Goal: Task Accomplishment & Management: Use online tool/utility

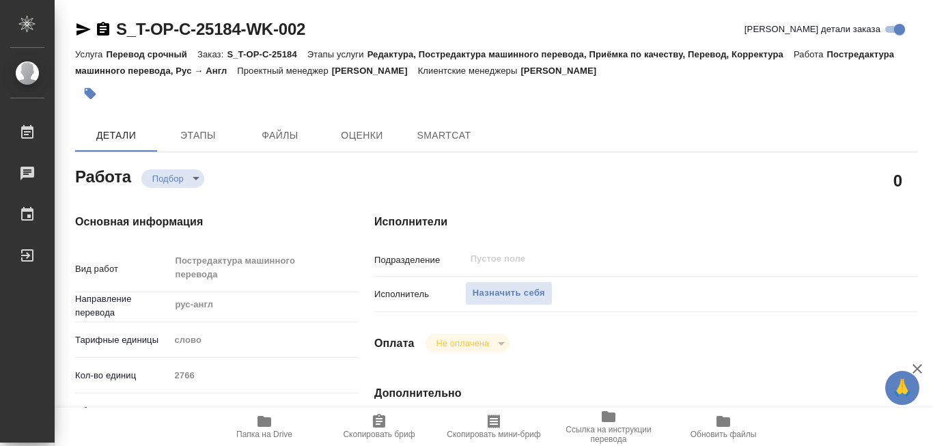
type textarea "x"
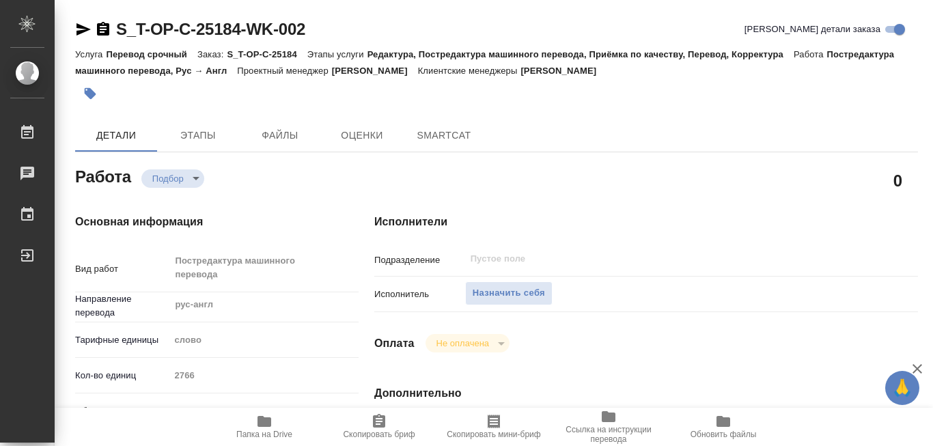
type textarea "x"
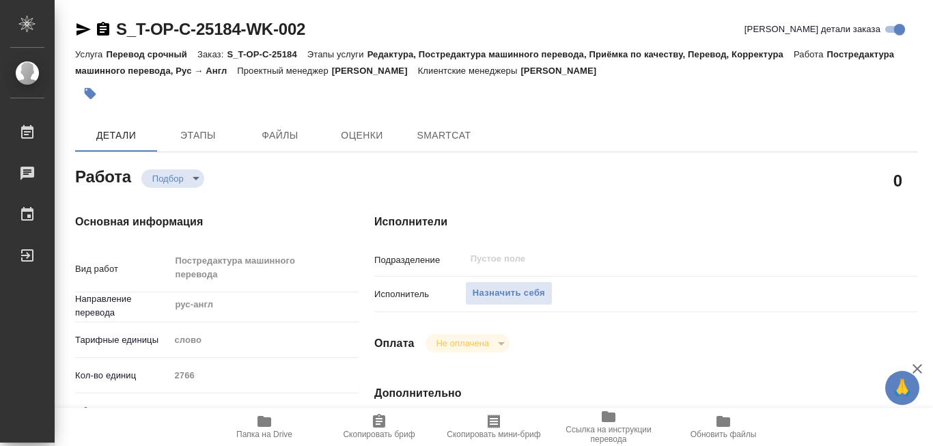
type textarea "x"
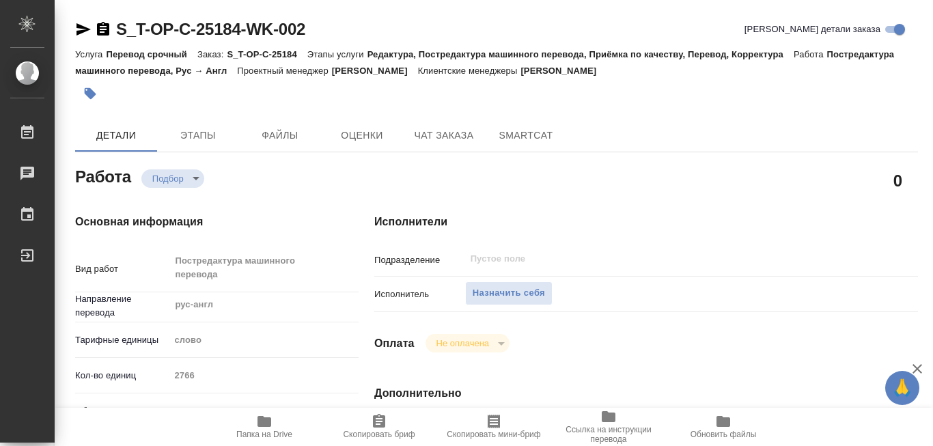
type textarea "x"
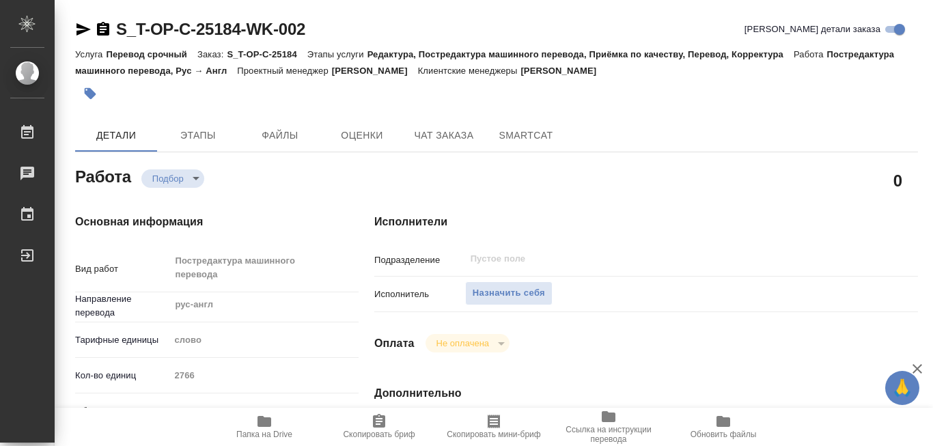
type textarea "x"
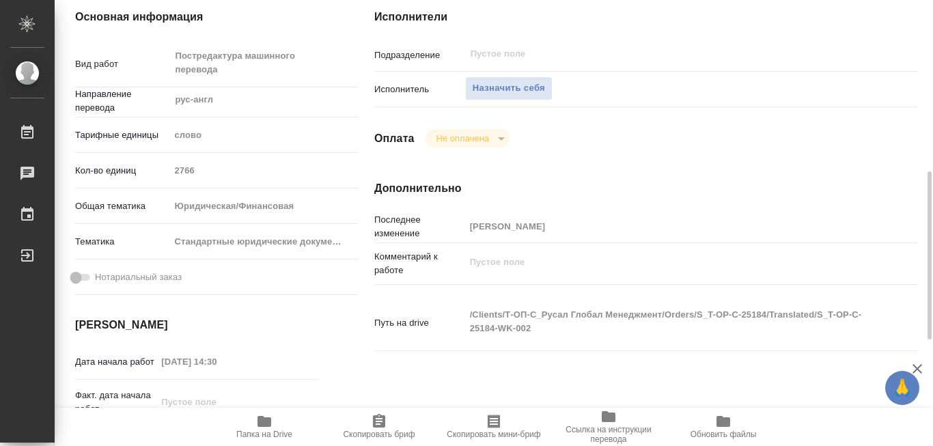
scroll to position [342, 0]
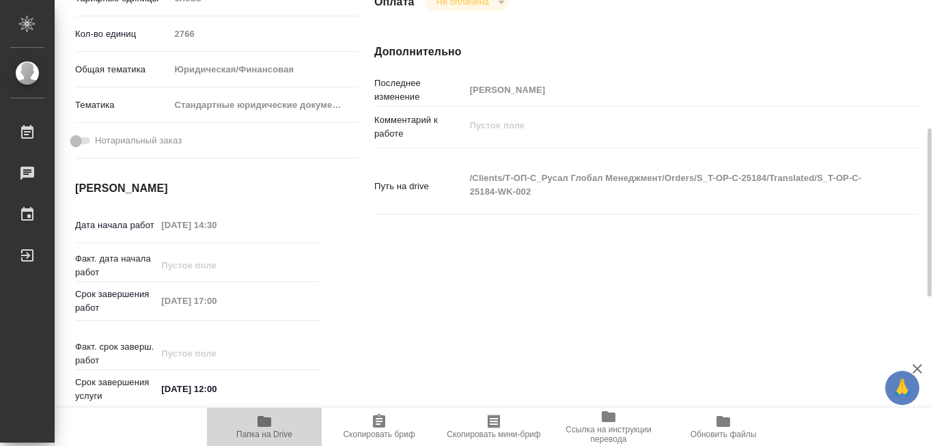
click at [262, 420] on icon "button" at bounding box center [265, 421] width 14 height 11
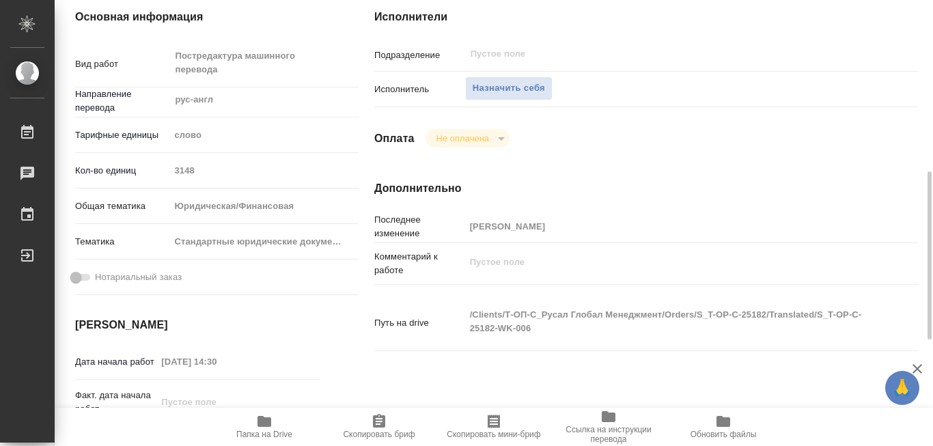
scroll to position [342, 0]
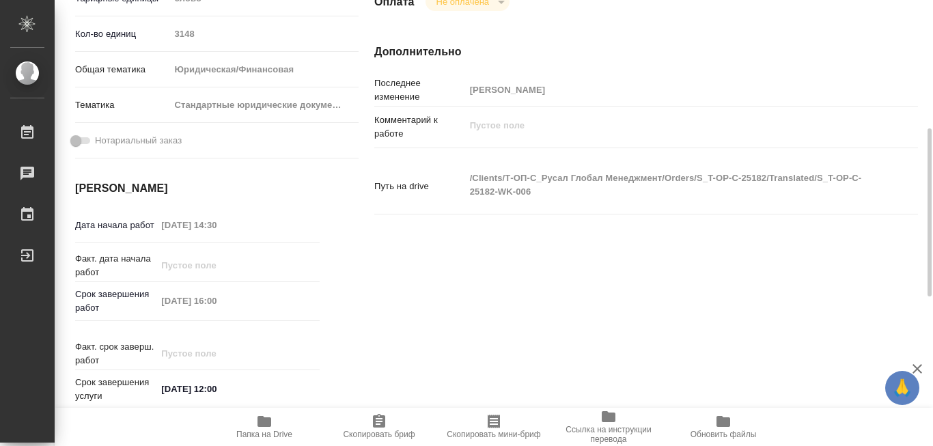
click at [264, 418] on icon "button" at bounding box center [265, 421] width 14 height 11
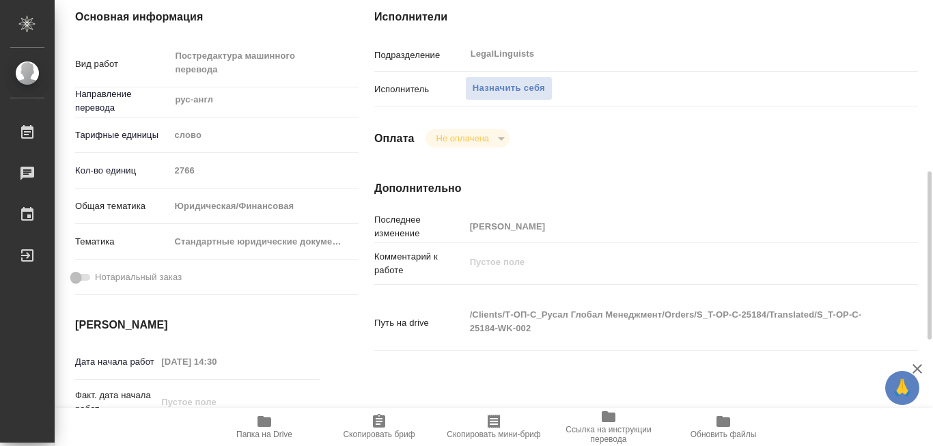
scroll to position [342, 0]
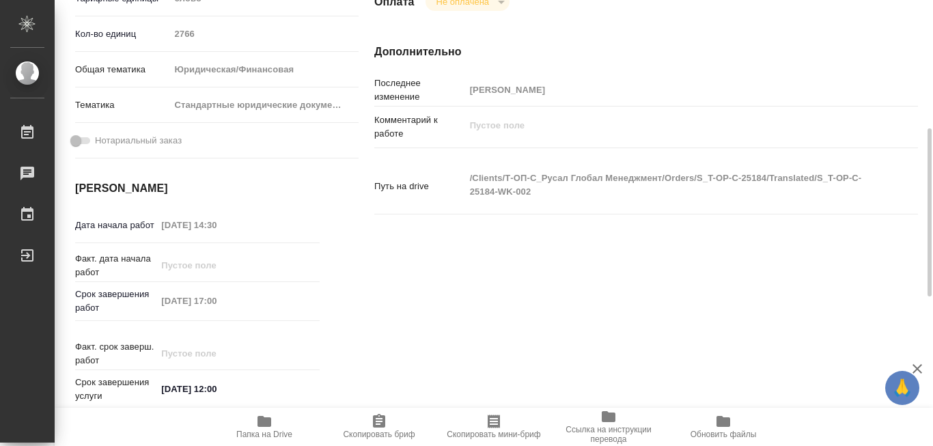
click at [262, 422] on icon "button" at bounding box center [265, 421] width 14 height 11
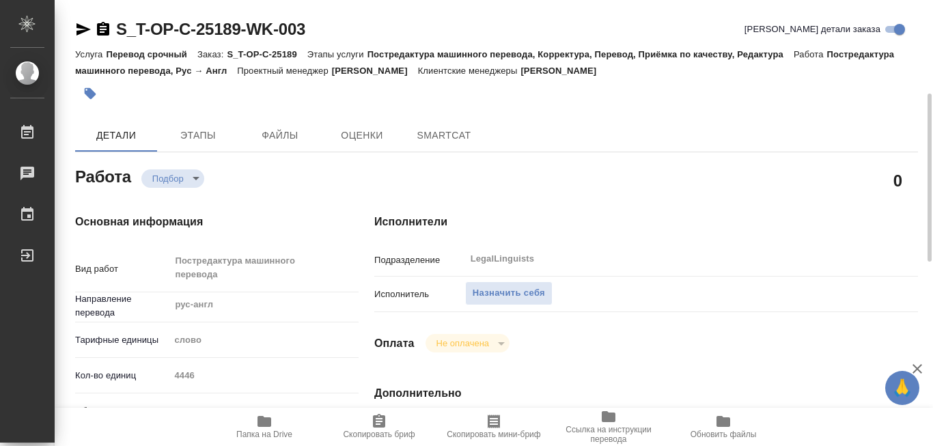
type textarea "x"
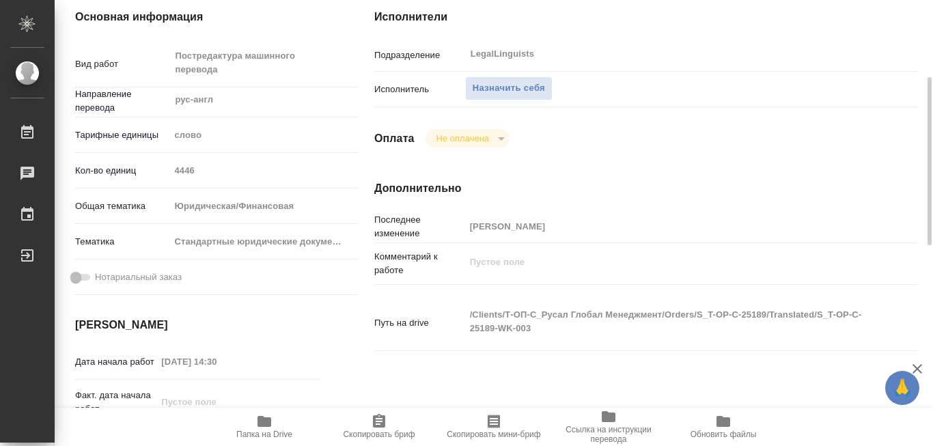
scroll to position [273, 0]
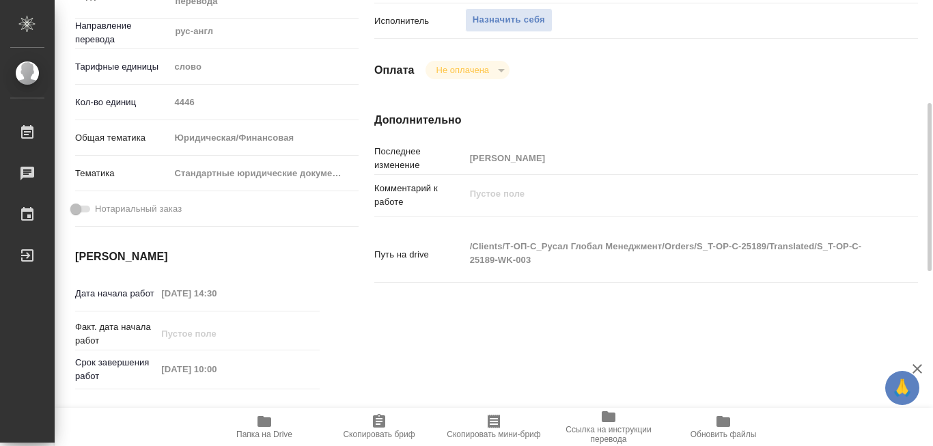
type textarea "x"
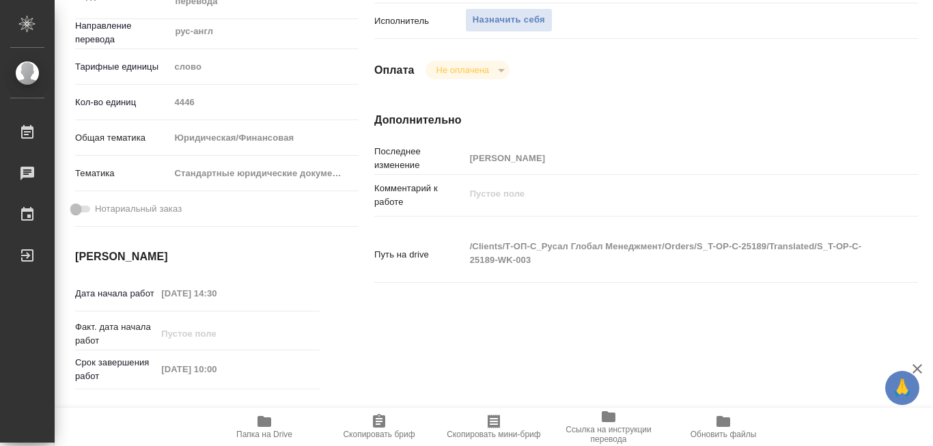
type textarea "x"
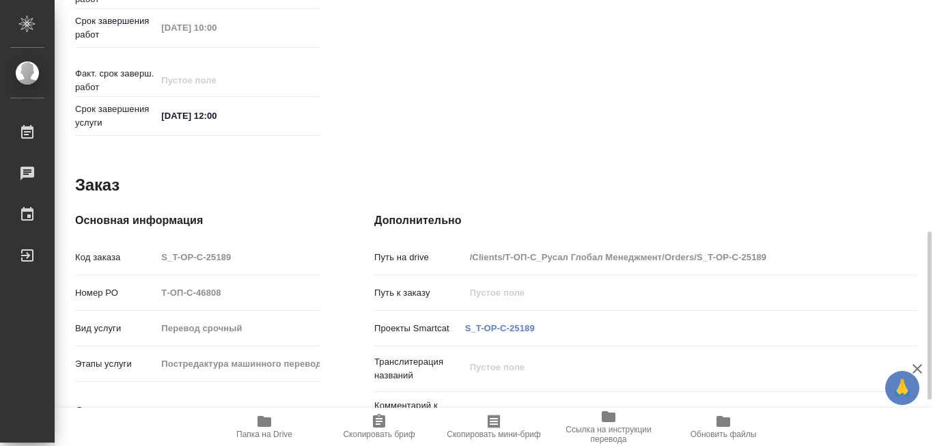
scroll to position [736, 0]
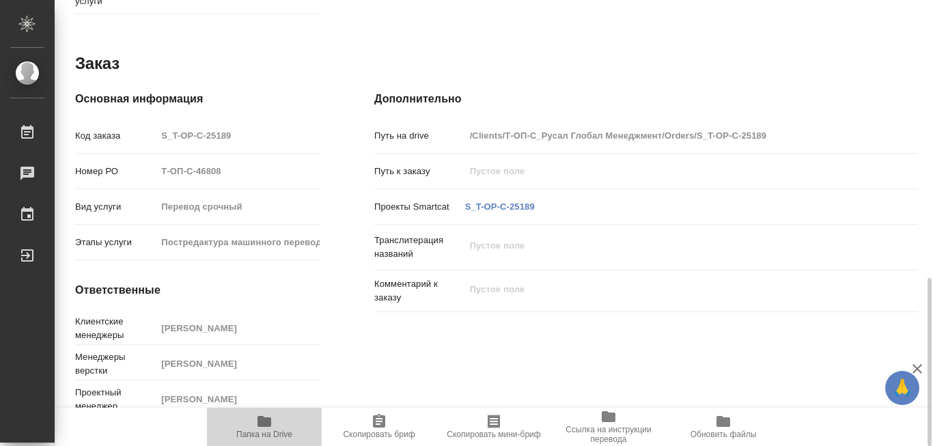
click at [264, 419] on icon "button" at bounding box center [265, 421] width 14 height 11
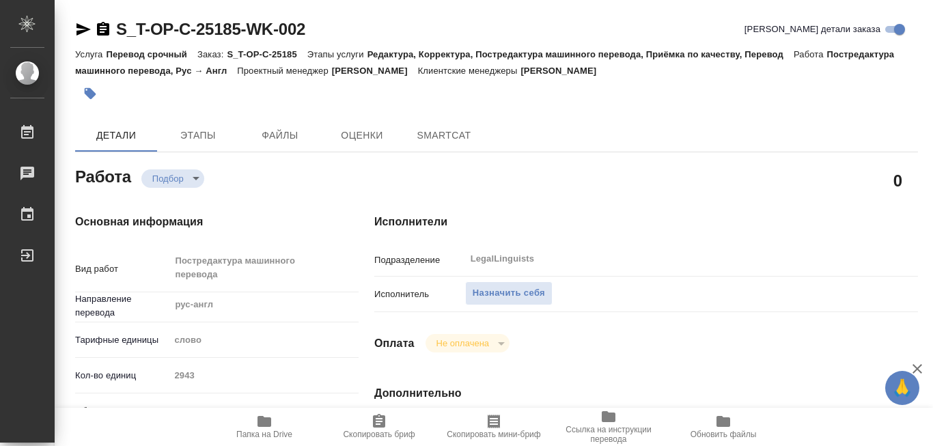
type textarea "x"
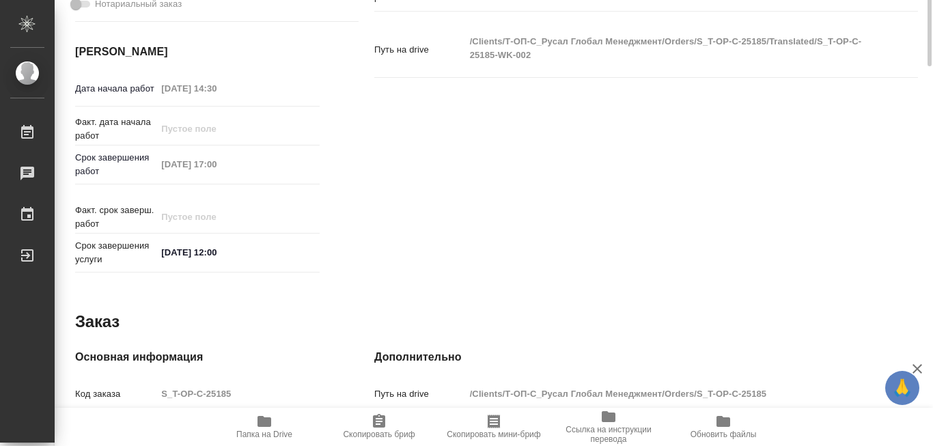
type textarea "x"
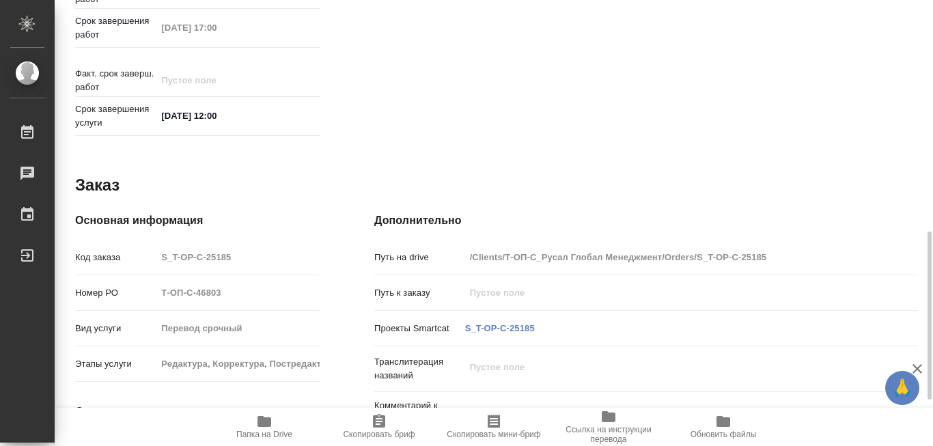
scroll to position [736, 0]
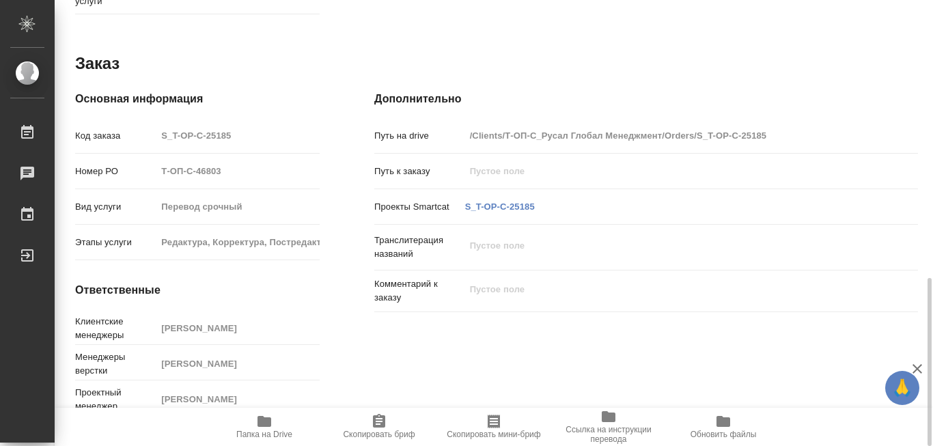
type textarea "x"
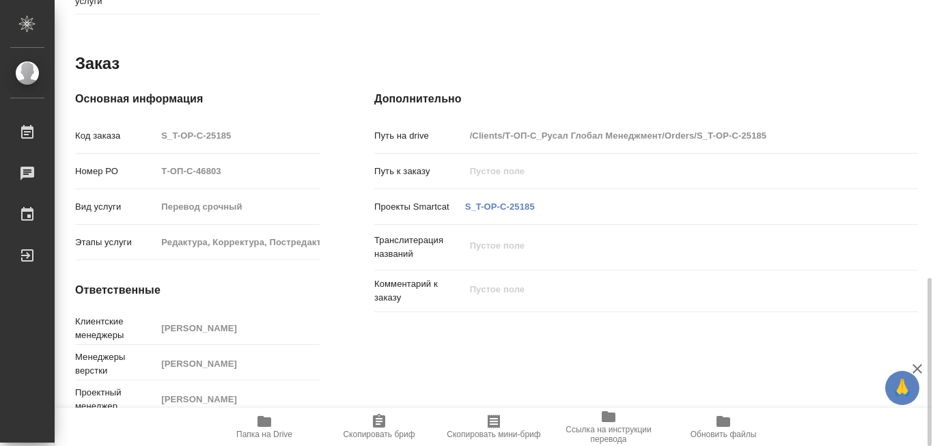
click at [261, 428] on icon "button" at bounding box center [264, 421] width 16 height 16
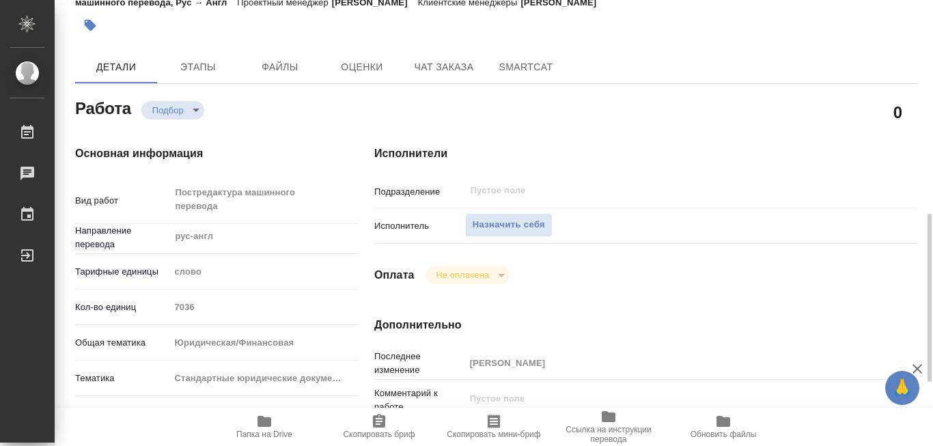
scroll to position [273, 0]
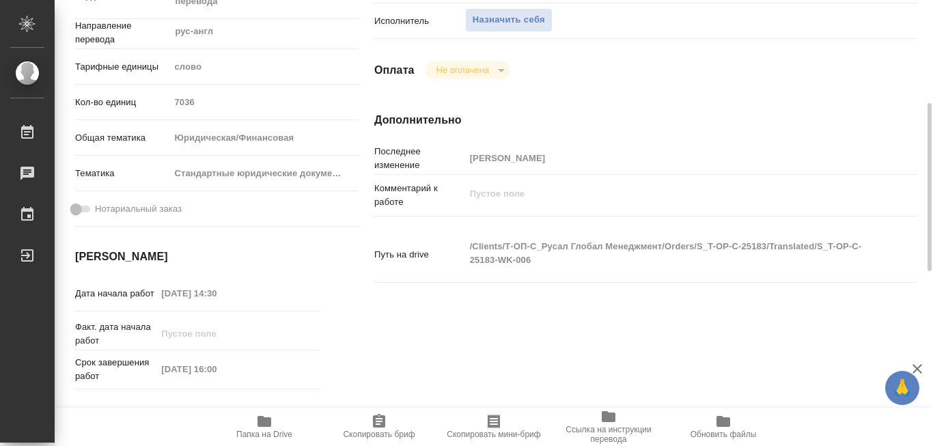
click at [260, 417] on icon "button" at bounding box center [265, 421] width 14 height 11
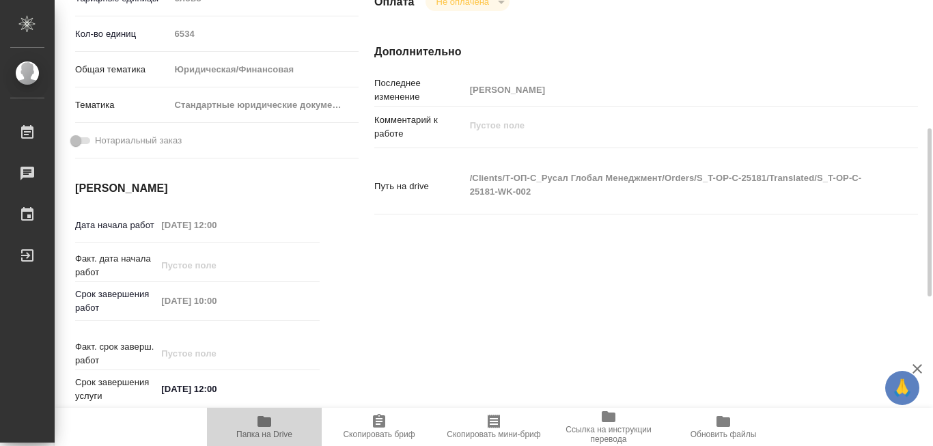
click at [261, 417] on icon "button" at bounding box center [265, 421] width 14 height 11
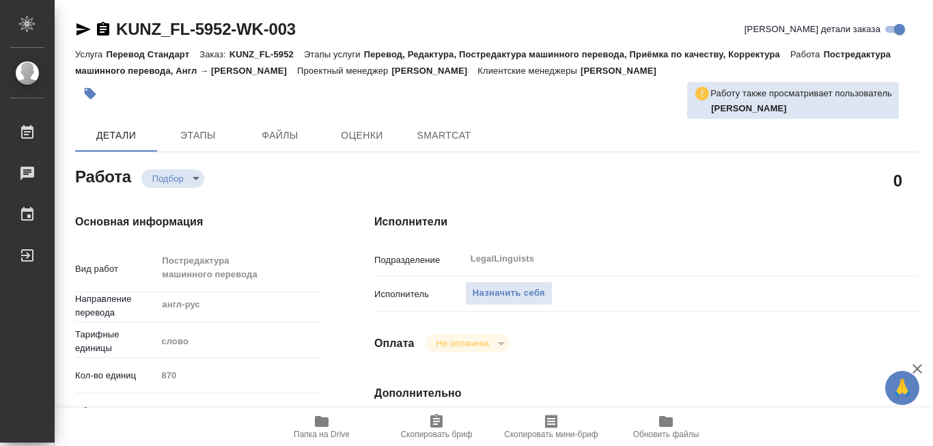
type textarea "x"
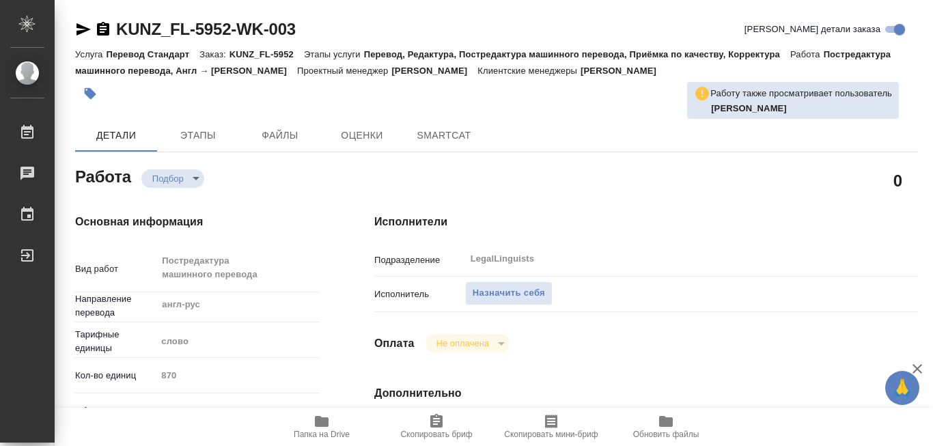
type textarea "x"
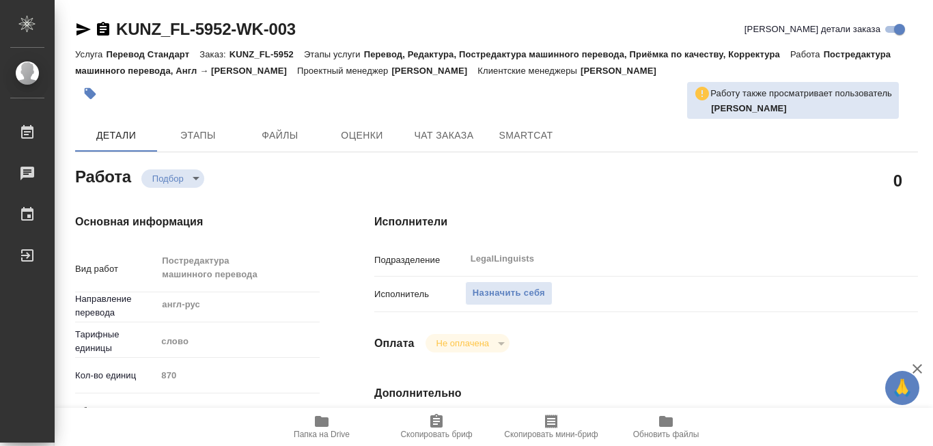
type textarea "x"
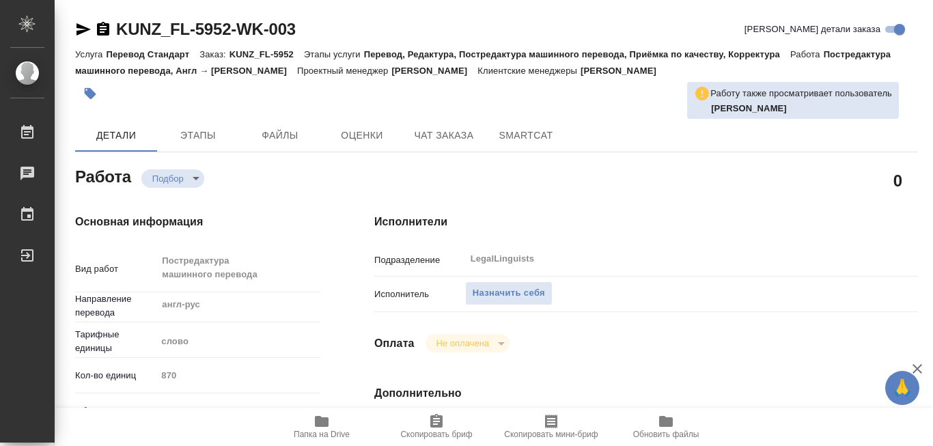
type textarea "x"
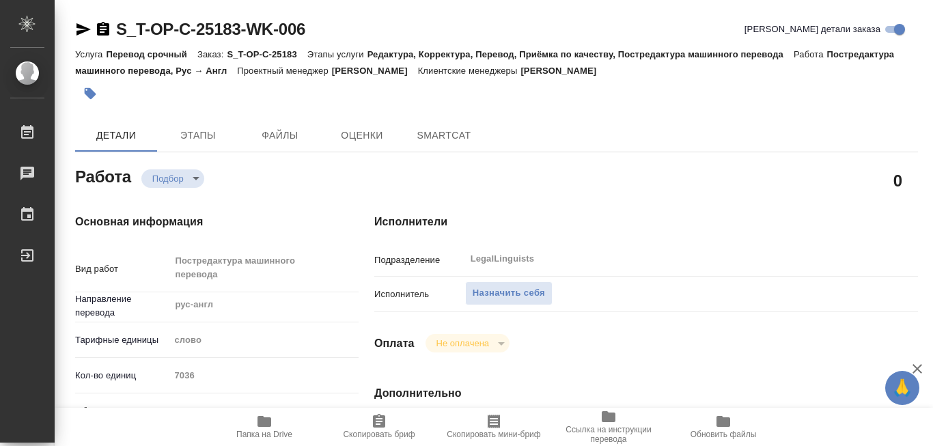
type textarea "x"
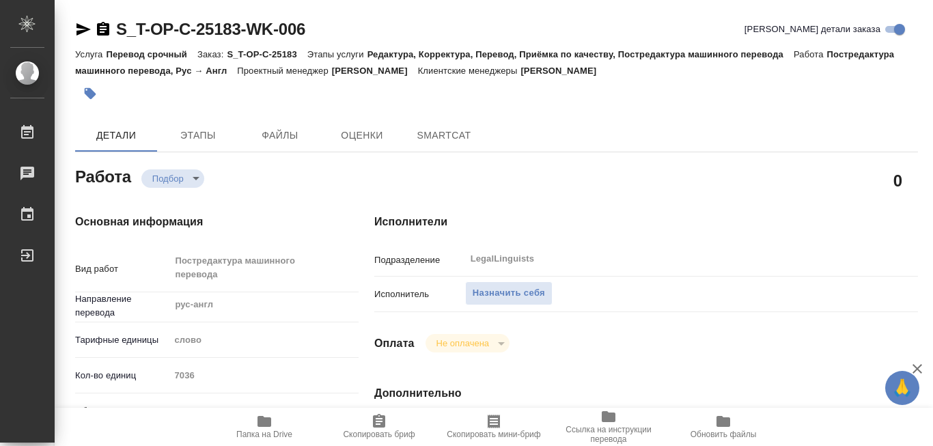
type textarea "x"
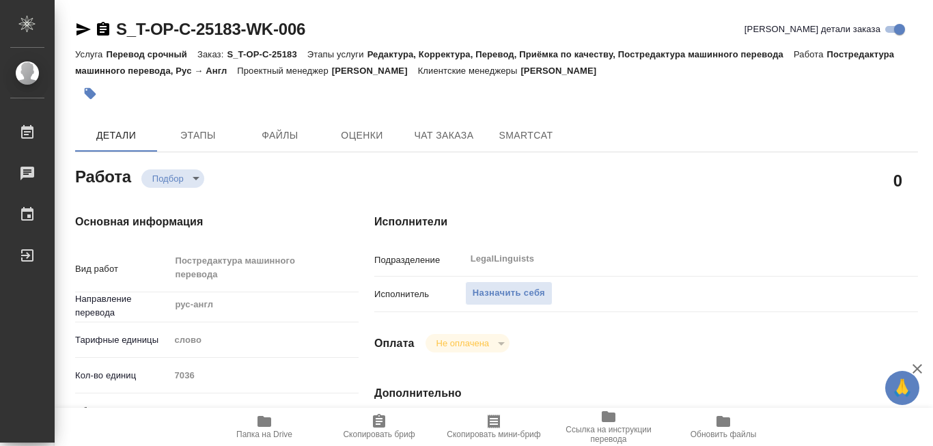
type textarea "x"
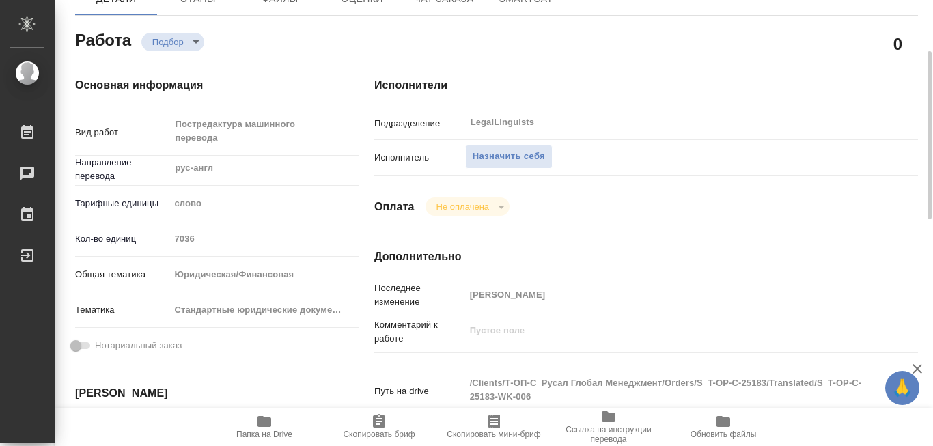
scroll to position [205, 0]
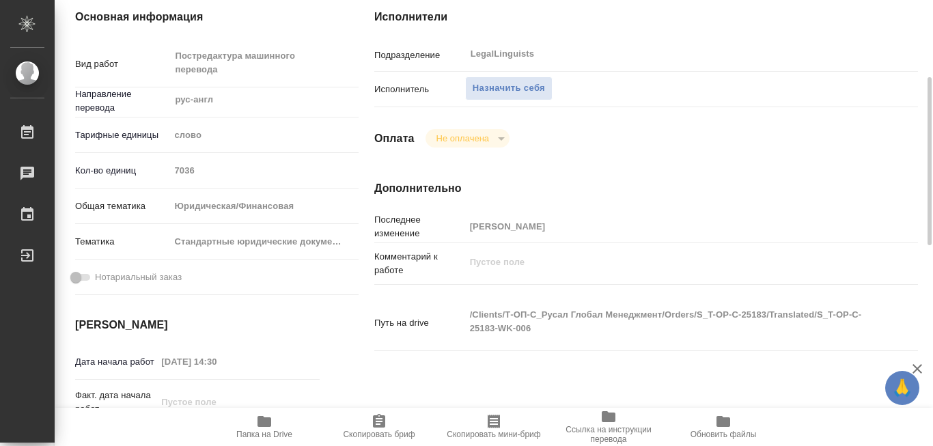
type textarea "x"
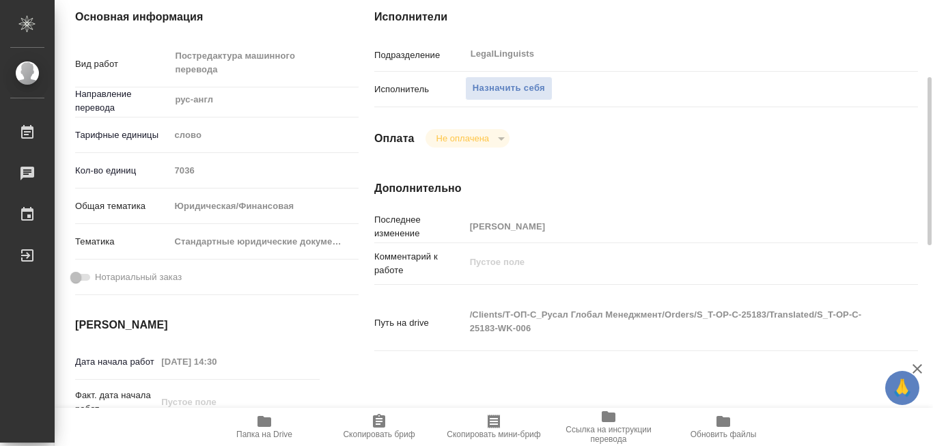
scroll to position [342, 0]
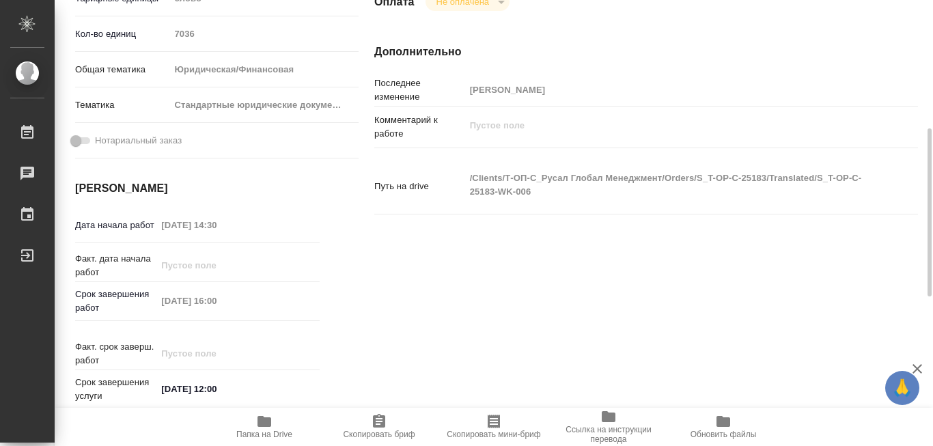
click at [266, 422] on icon "button" at bounding box center [265, 421] width 14 height 11
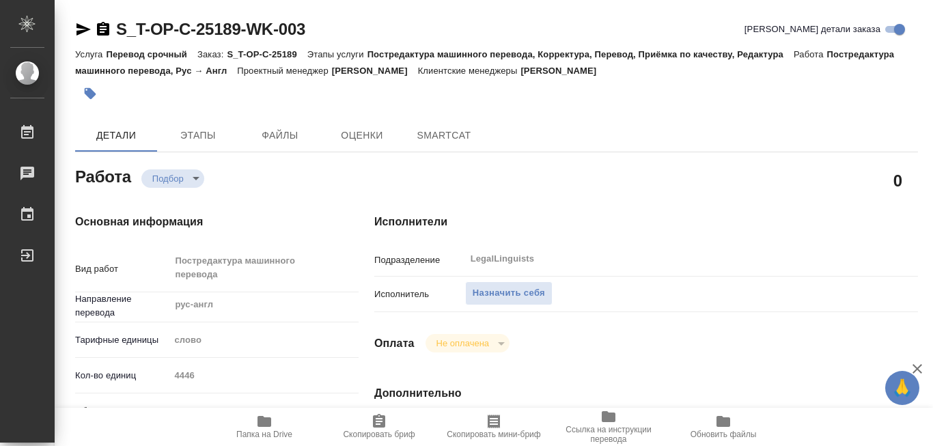
type textarea "x"
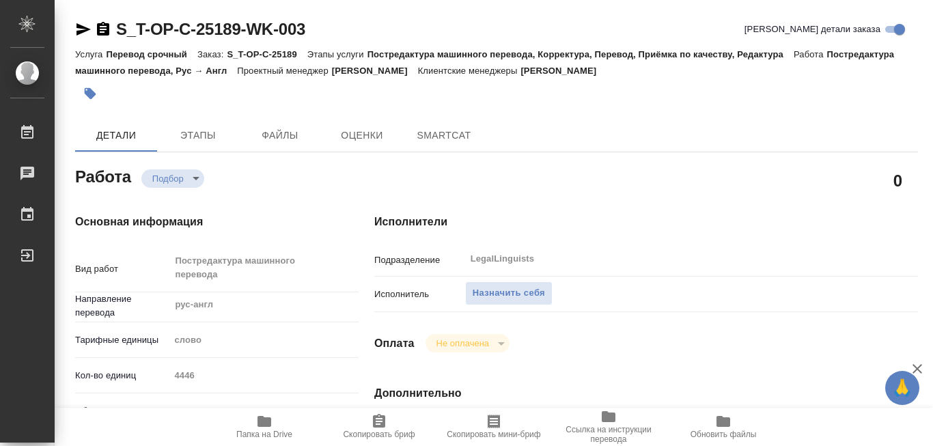
type textarea "x"
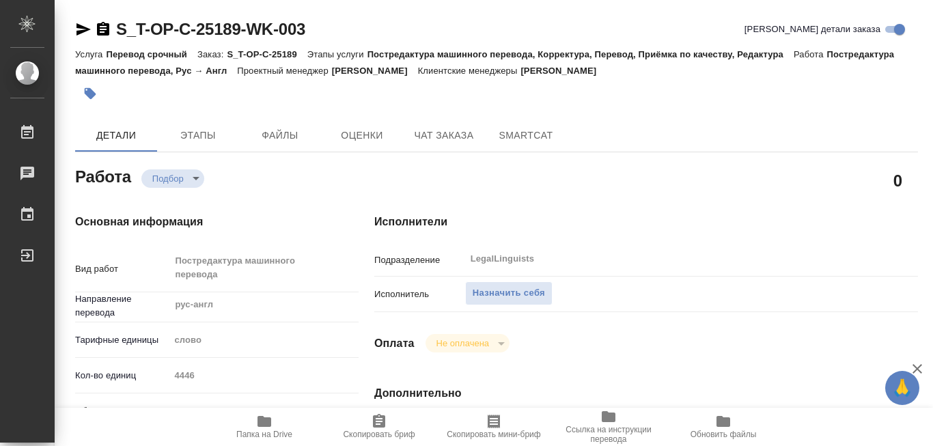
type textarea "x"
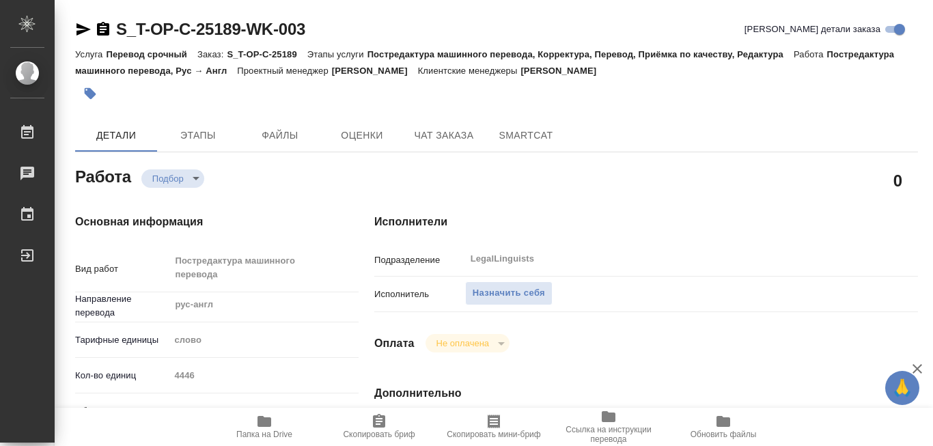
type textarea "x"
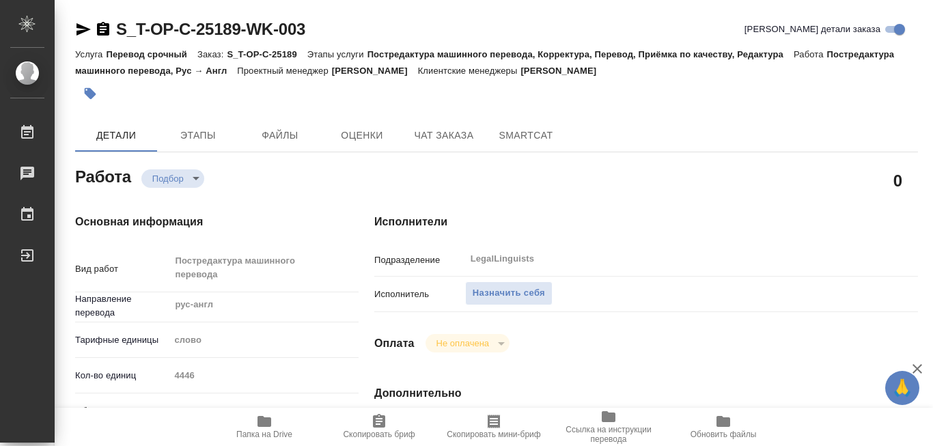
type textarea "x"
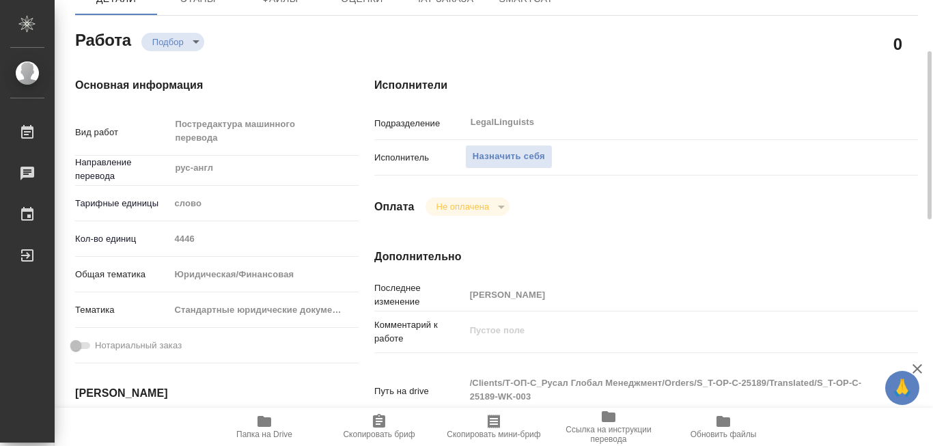
scroll to position [273, 0]
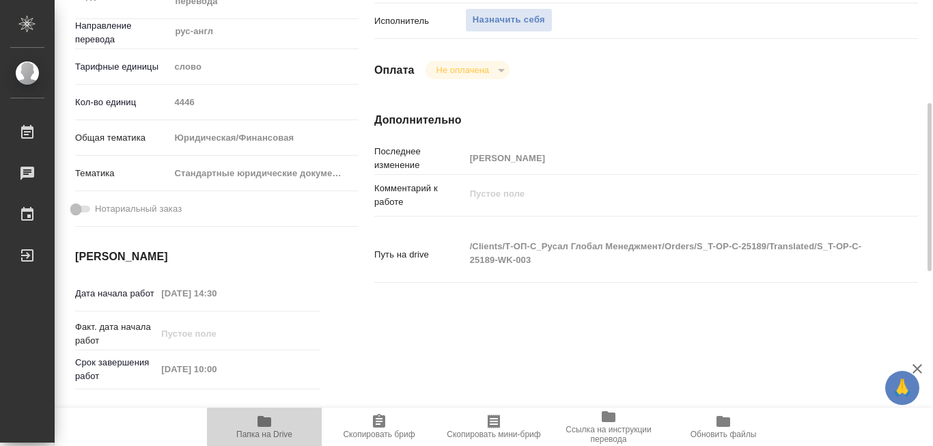
click at [264, 423] on icon "button" at bounding box center [265, 421] width 14 height 11
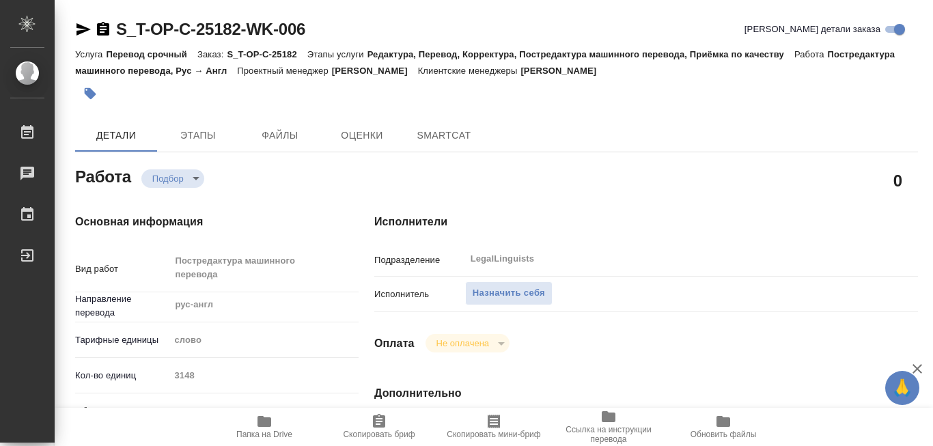
type textarea "x"
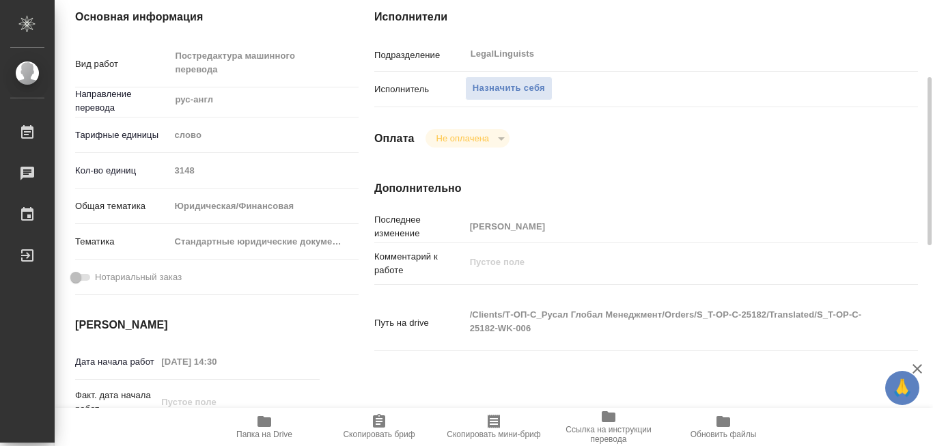
type textarea "x"
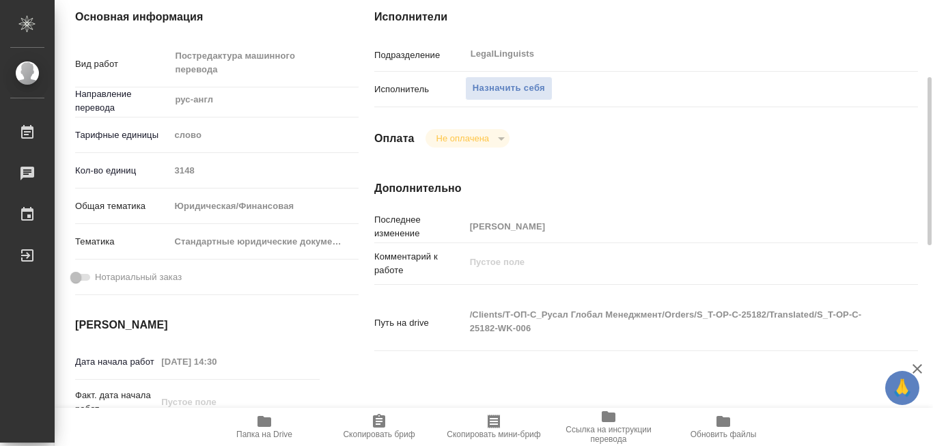
scroll to position [342, 0]
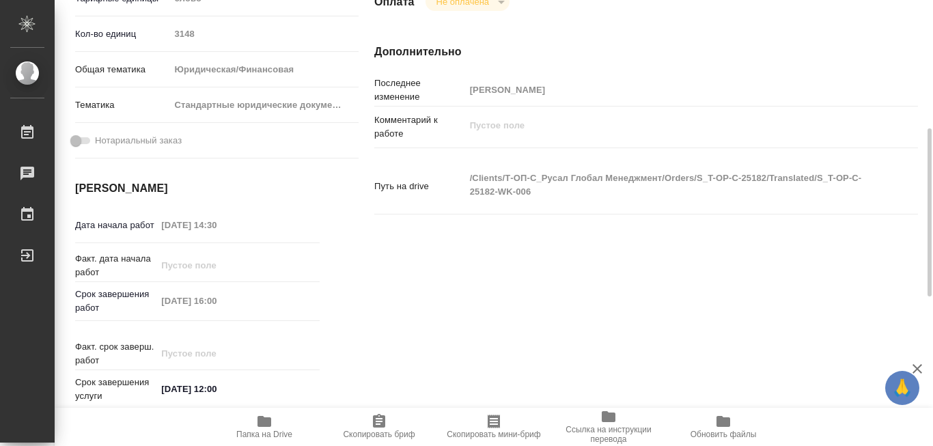
type textarea "x"
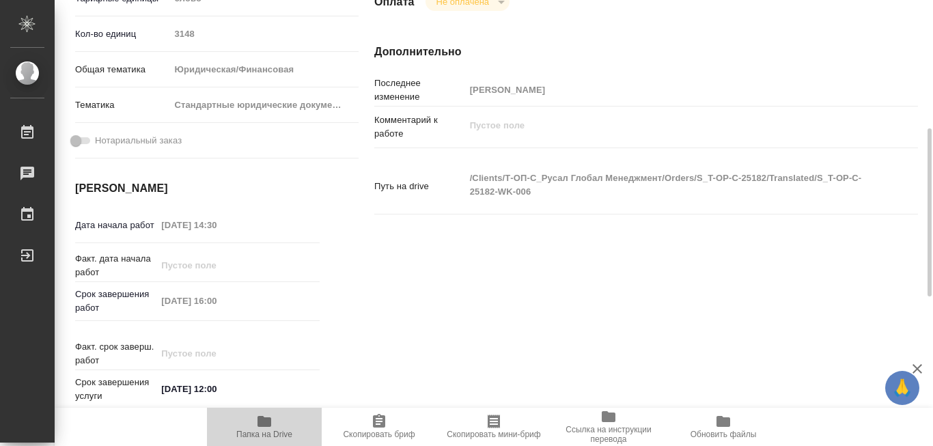
click at [262, 424] on icon "button" at bounding box center [265, 421] width 14 height 11
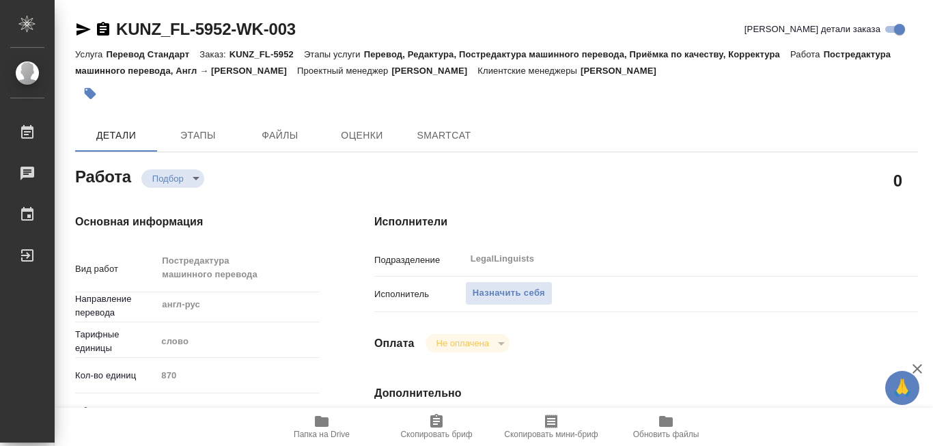
type textarea "x"
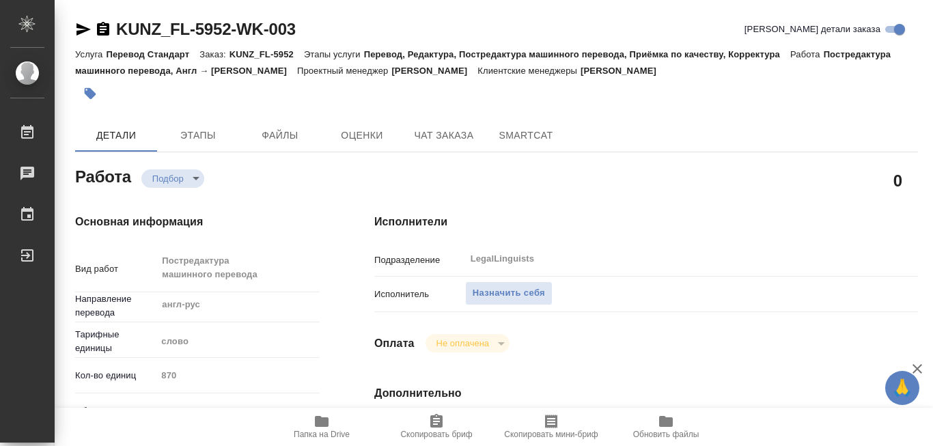
type textarea "x"
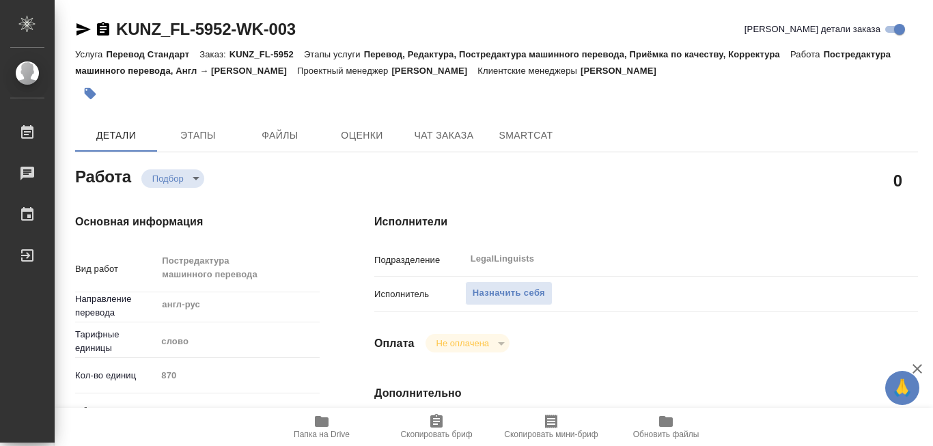
type textarea "x"
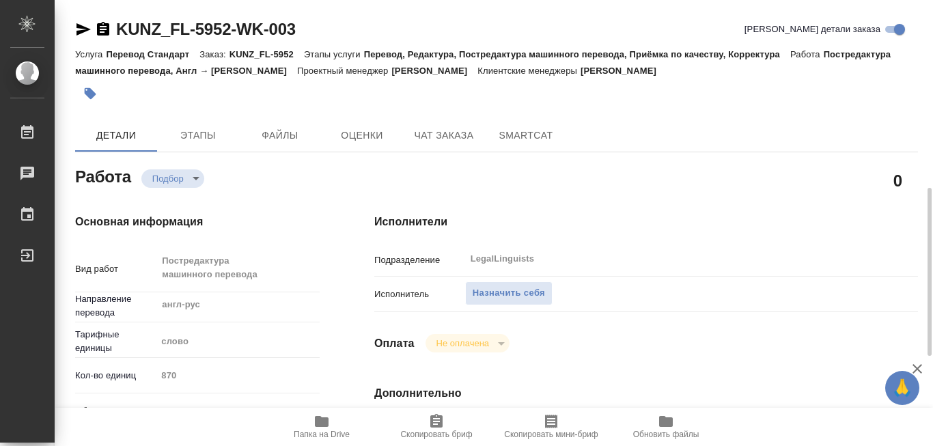
scroll to position [137, 0]
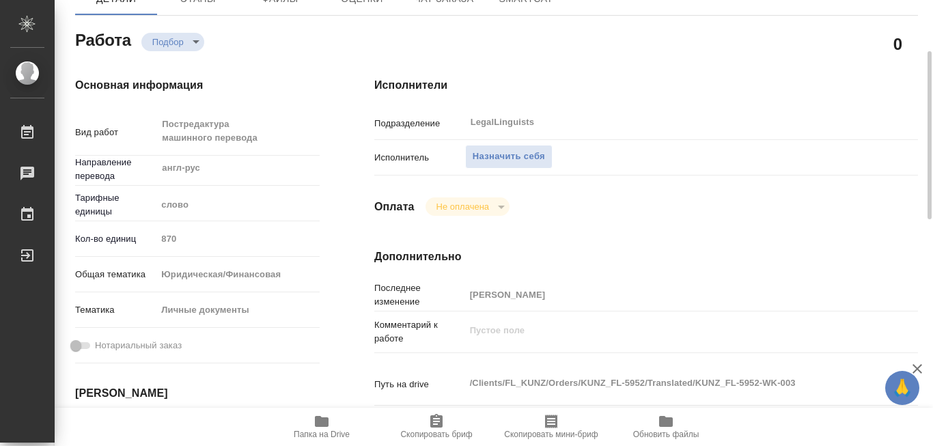
type textarea "x"
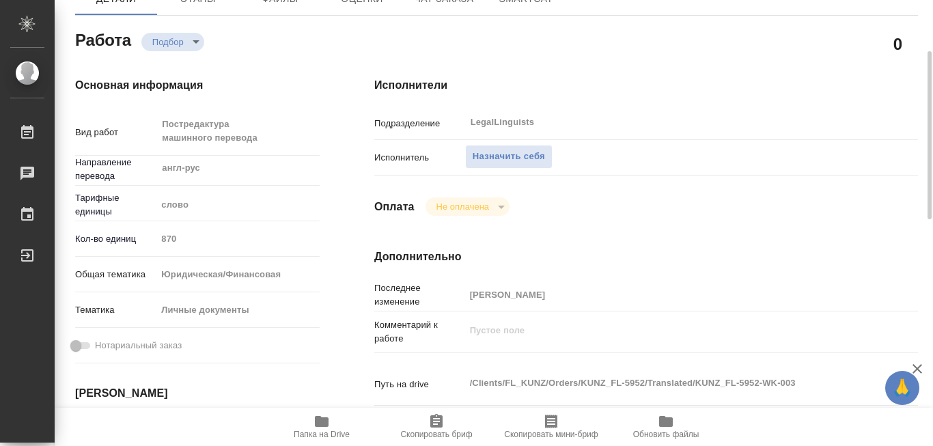
scroll to position [273, 0]
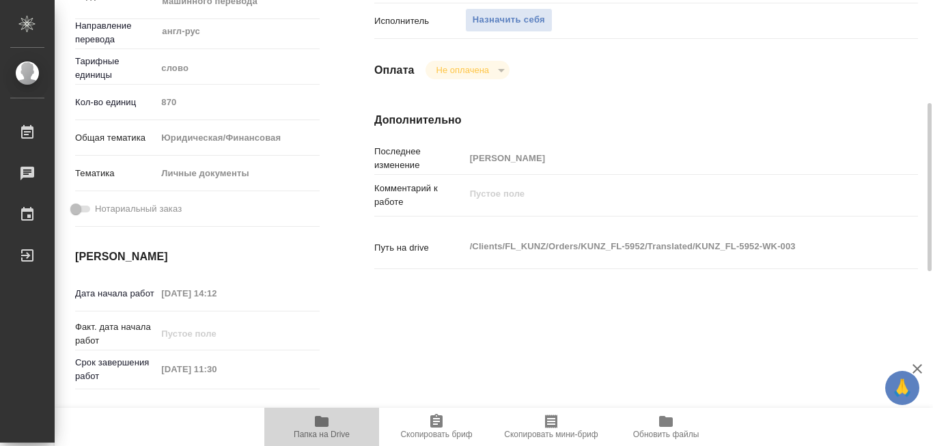
click at [322, 419] on icon "button" at bounding box center [322, 421] width 14 height 11
